Goal: Navigation & Orientation: Find specific page/section

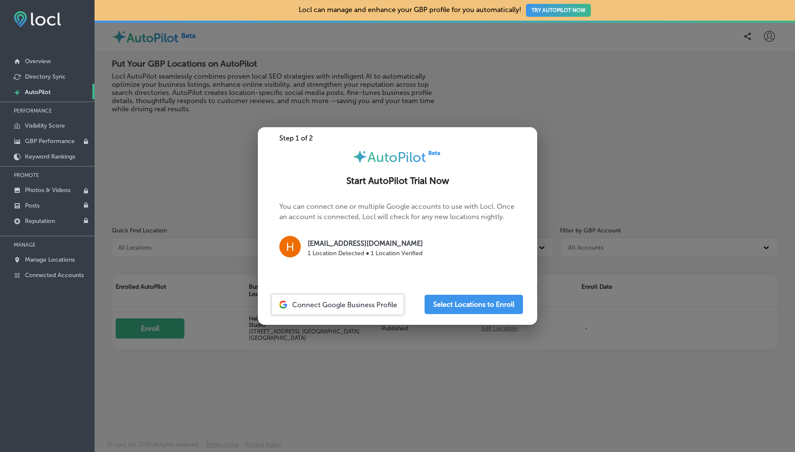
click at [65, 97] on link "Created by potrace 1.10, written by [PERSON_NAME] [DATE]-[DATE] AutoPilot" at bounding box center [47, 91] width 94 height 15
click at [53, 125] on p "Visibility Score" at bounding box center [45, 125] width 40 height 7
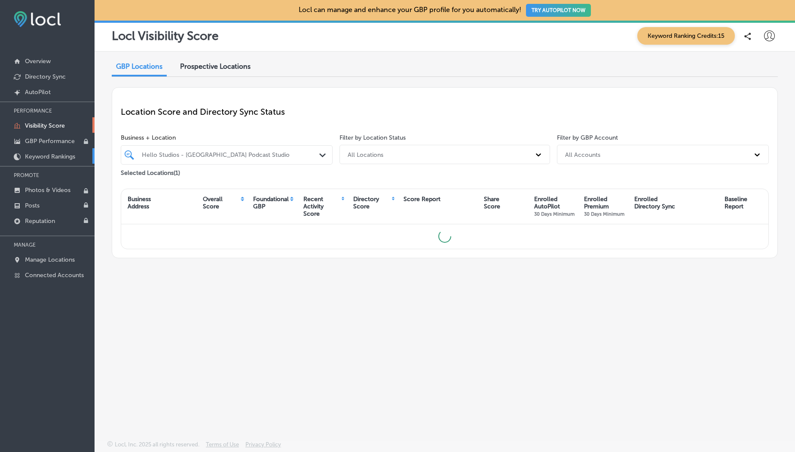
click at [53, 156] on p "Keyword Rankings" at bounding box center [50, 156] width 50 height 7
